Goal: Navigation & Orientation: Find specific page/section

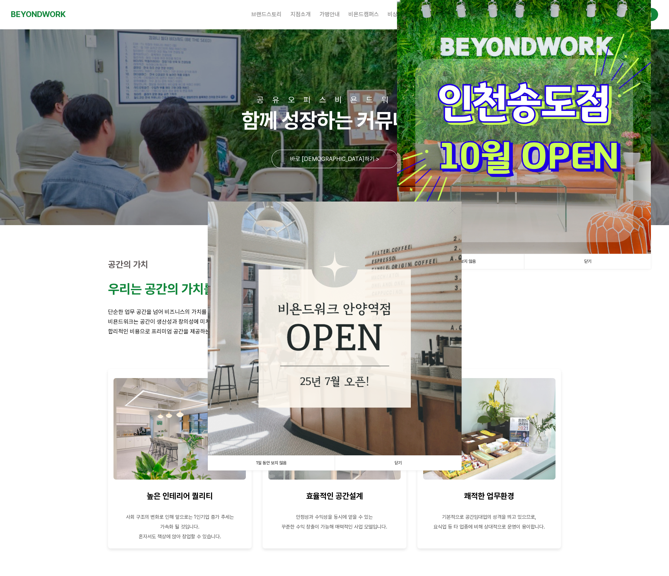
click at [396, 462] on link "닫기" at bounding box center [397, 462] width 127 height 15
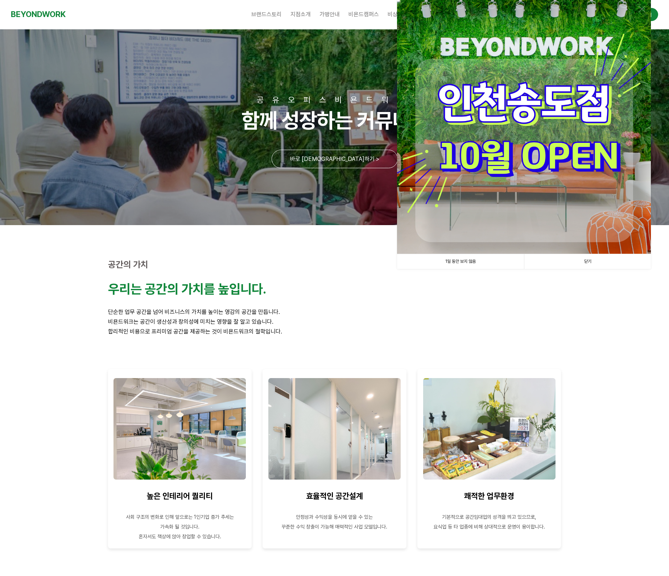
scroll to position [28, 0]
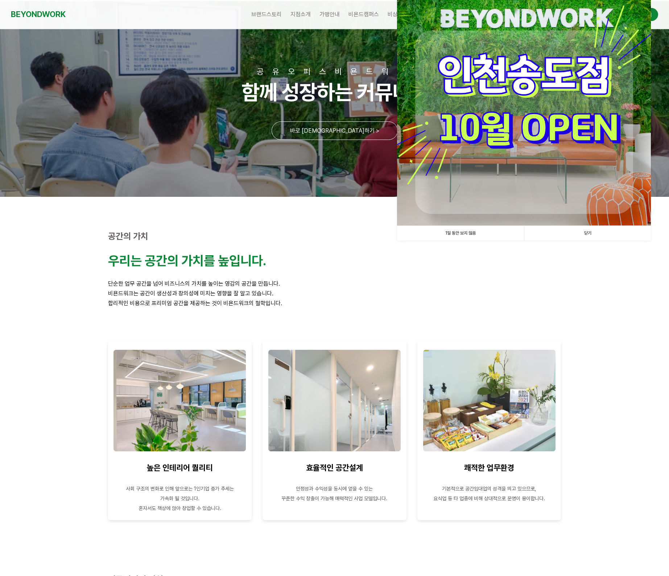
click at [594, 236] on link "닫기" at bounding box center [587, 233] width 127 height 15
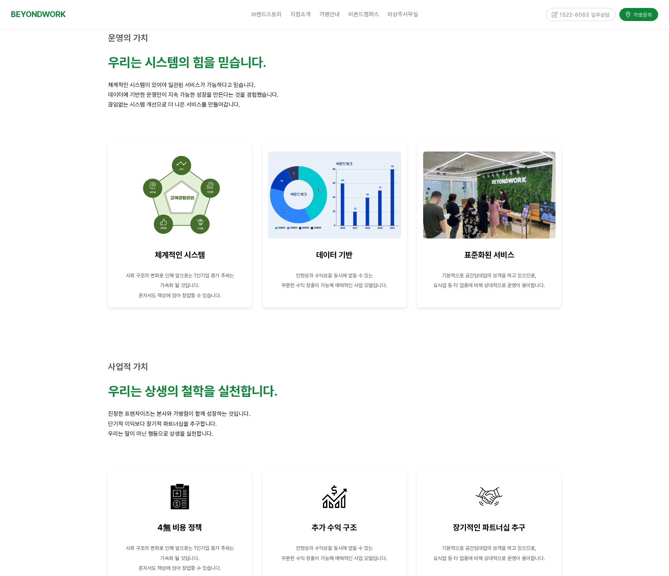
scroll to position [0, 0]
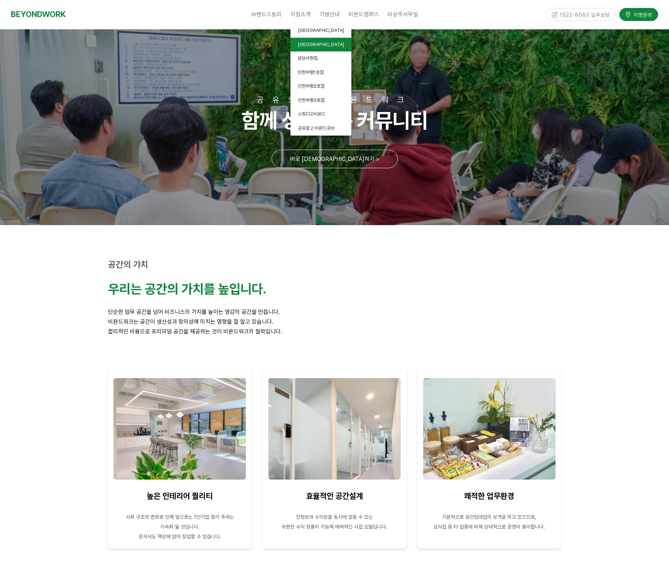
click at [316, 45] on link "[GEOGRAPHIC_DATA]" at bounding box center [320, 45] width 61 height 14
click at [306, 44] on span "[GEOGRAPHIC_DATA]" at bounding box center [321, 44] width 46 height 5
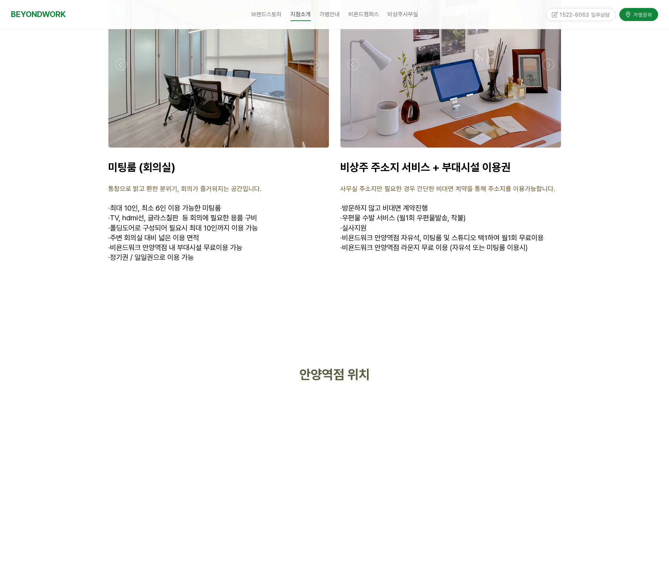
scroll to position [3038, 0]
